Goal: Task Accomplishment & Management: Manage account settings

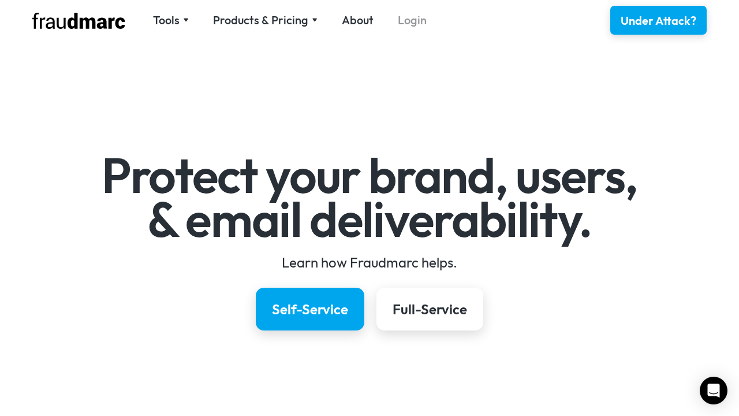
click at [410, 20] on link "Login" at bounding box center [412, 20] width 29 height 16
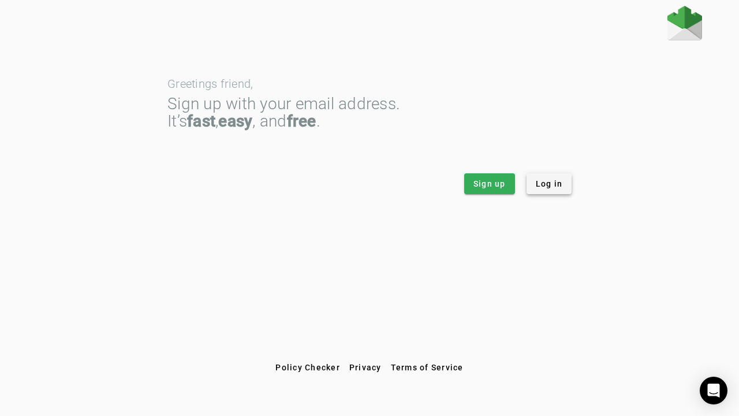
click at [549, 184] on span "Log in" at bounding box center [549, 184] width 27 height 12
